Goal: Check status: Check status

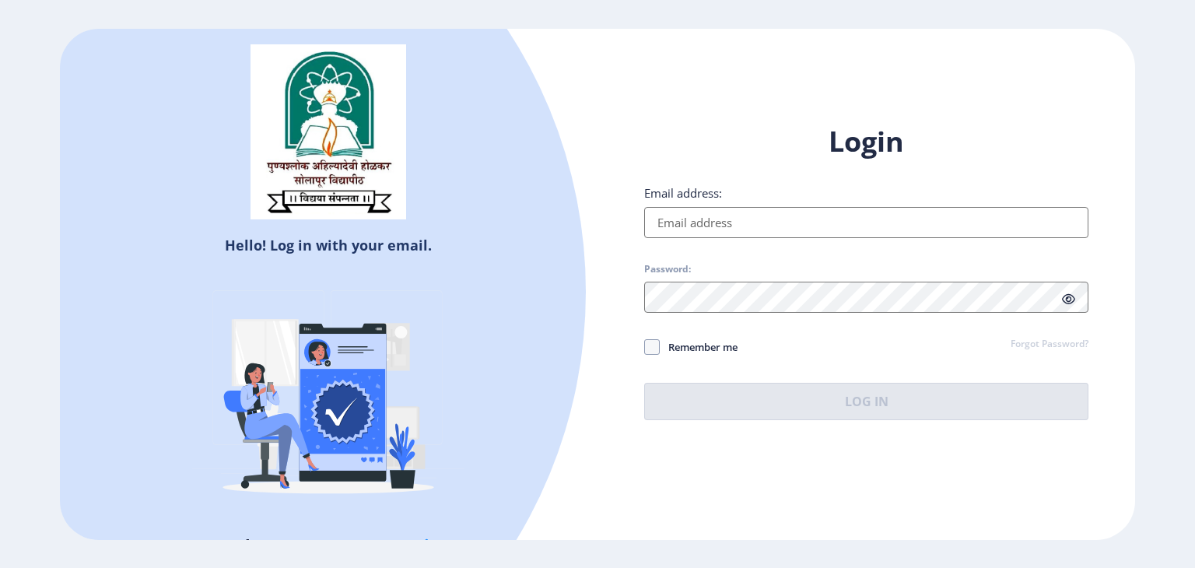
type input "[EMAIL_ADDRESS][DOMAIN_NAME]"
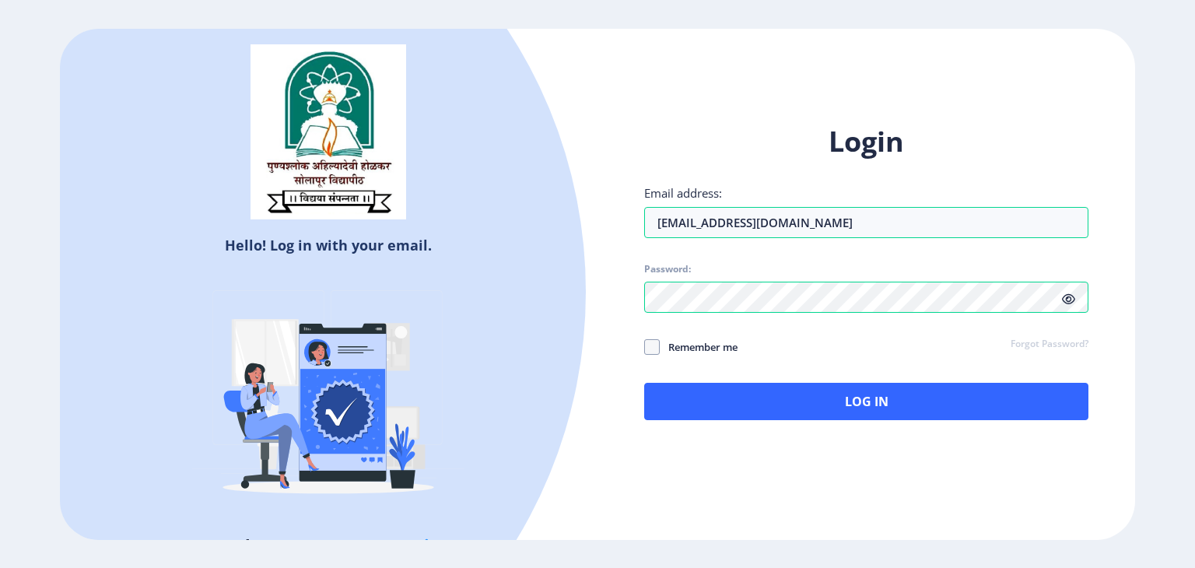
click at [1074, 298] on icon at bounding box center [1068, 299] width 13 height 12
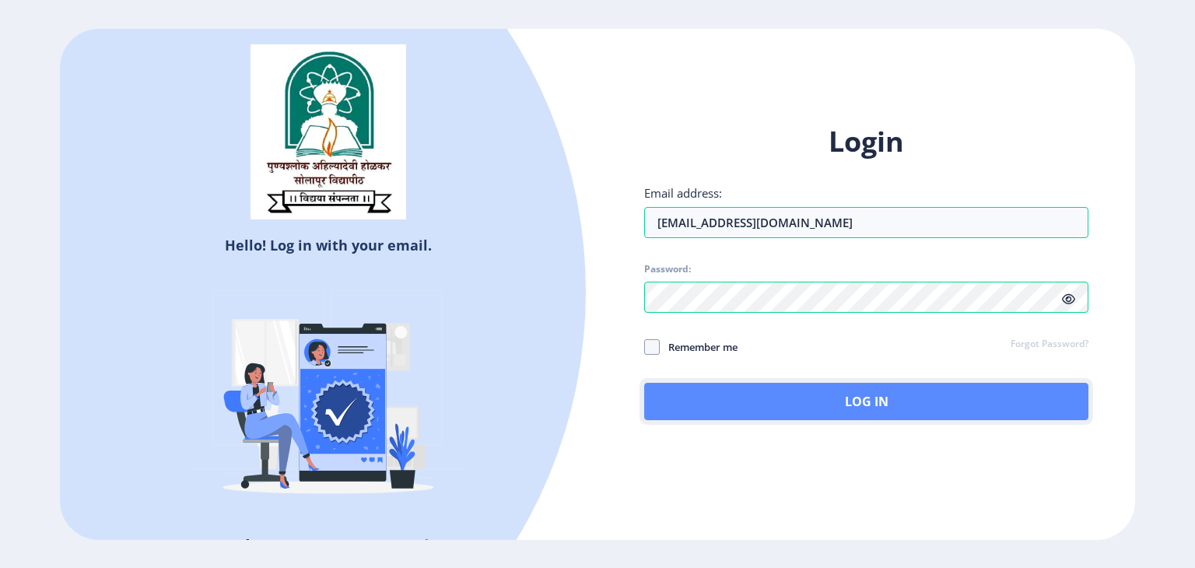
click at [822, 416] on button "Log In" at bounding box center [866, 401] width 444 height 37
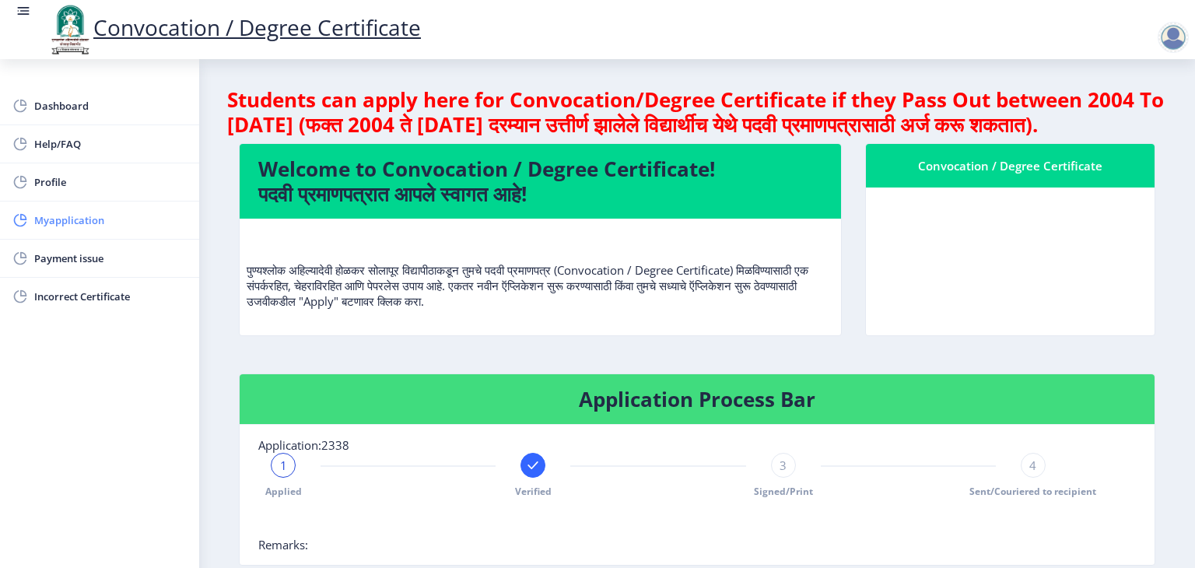
click at [59, 207] on link "Myapplication" at bounding box center [99, 220] width 199 height 37
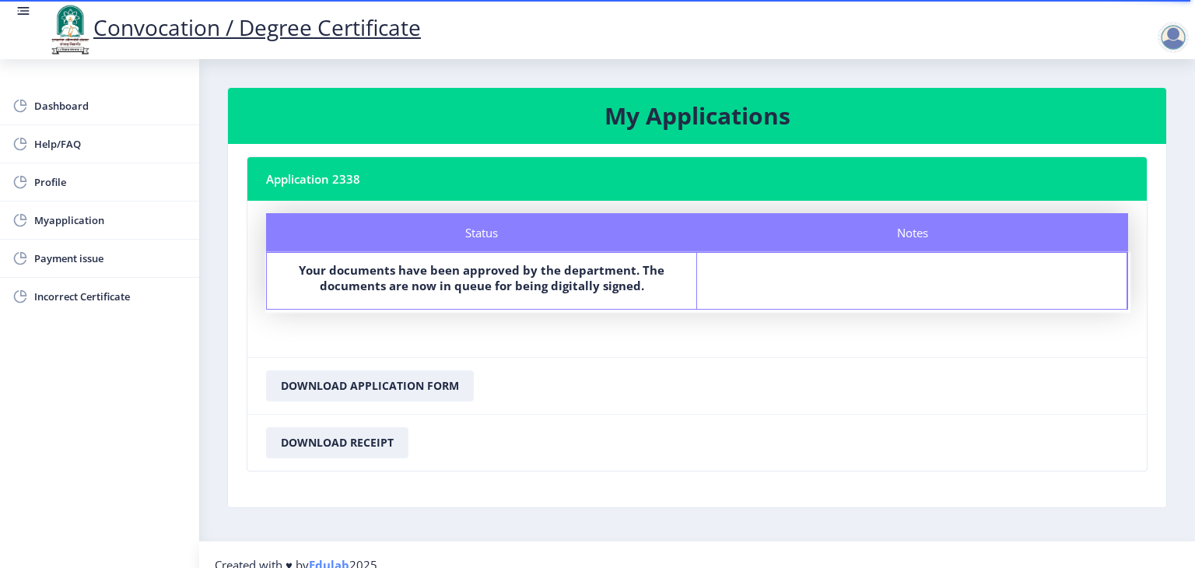
scroll to position [19, 0]
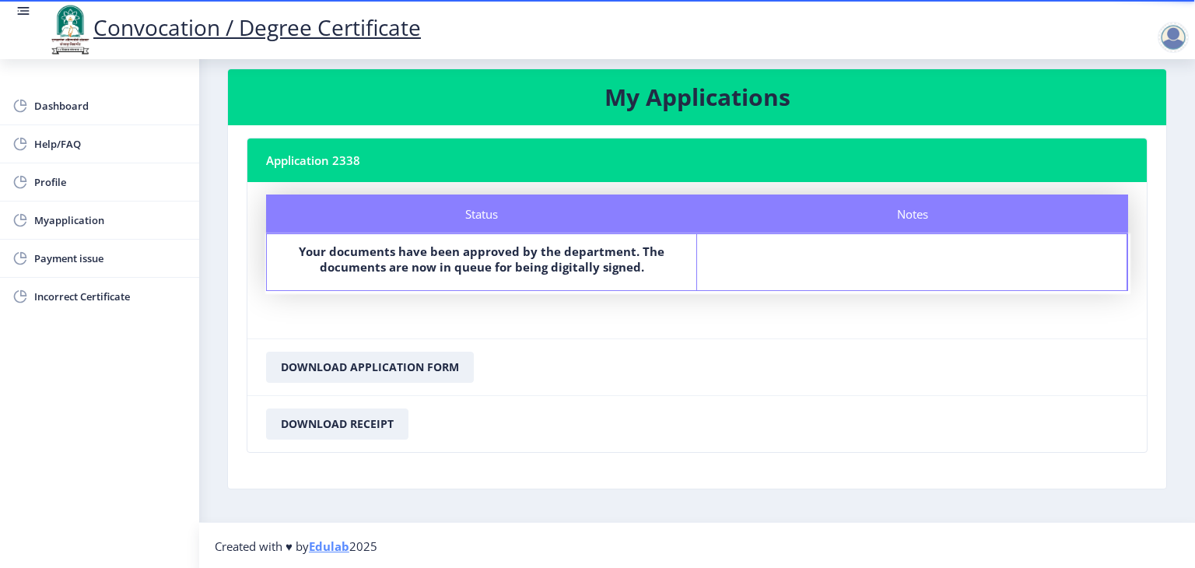
click at [507, 221] on div "Status" at bounding box center [481, 214] width 431 height 39
click at [510, 258] on b "Your documents have been approved by the department. The documents are now in q…" at bounding box center [482, 259] width 366 height 31
click at [61, 223] on span "Myapplication" at bounding box center [110, 220] width 153 height 19
click at [44, 216] on span "Myapplication" at bounding box center [110, 220] width 153 height 19
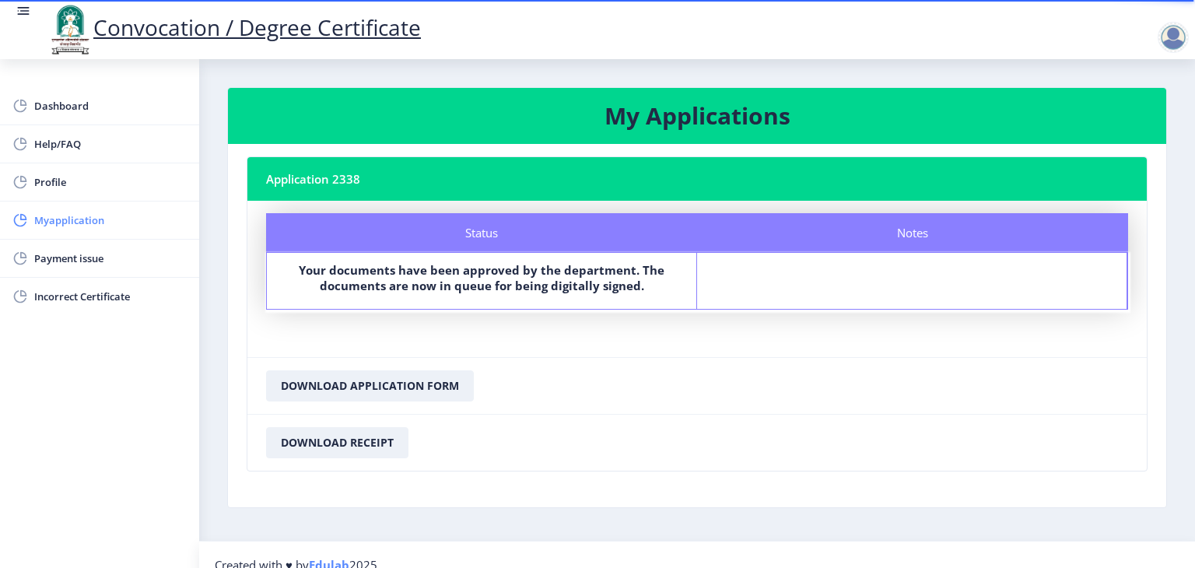
click at [49, 226] on span "Myapplication" at bounding box center [110, 220] width 153 height 19
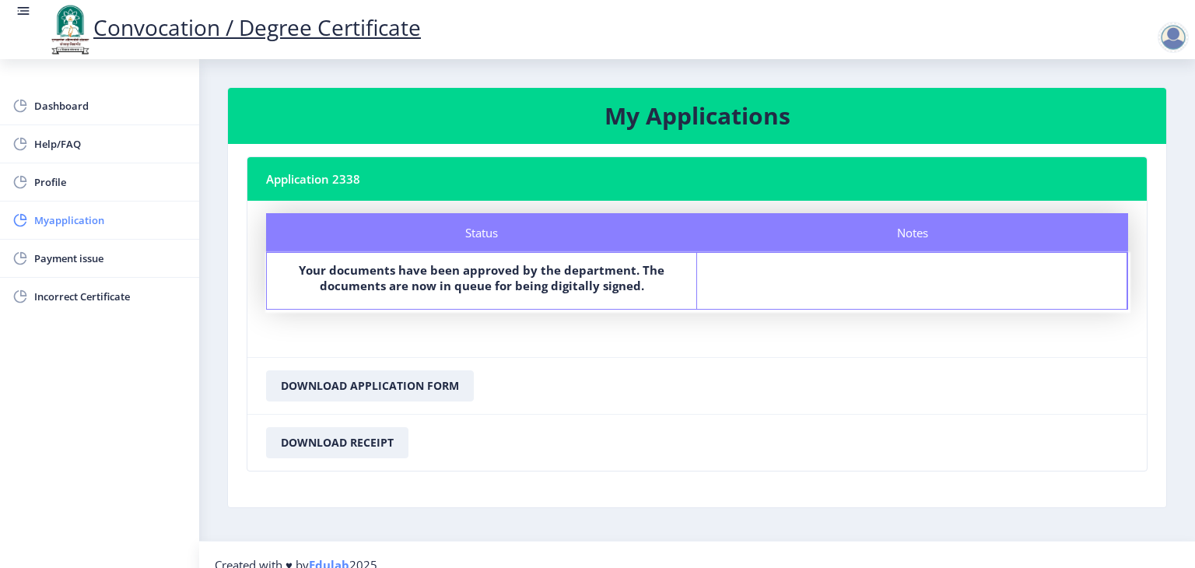
click at [76, 216] on span "Myapplication" at bounding box center [110, 220] width 153 height 19
click at [26, 217] on rect at bounding box center [20, 220] width 16 height 16
click at [1171, 34] on div at bounding box center [1173, 37] width 31 height 31
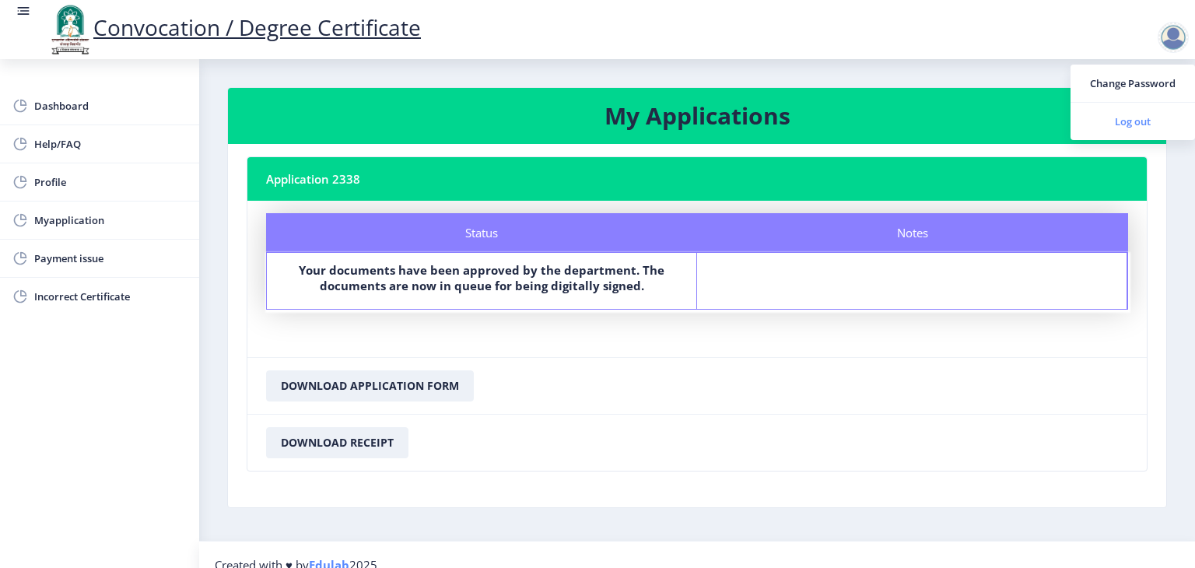
click at [1131, 127] on span "Log out" at bounding box center [1133, 121] width 100 height 19
